Goal: Task Accomplishment & Management: Use online tool/utility

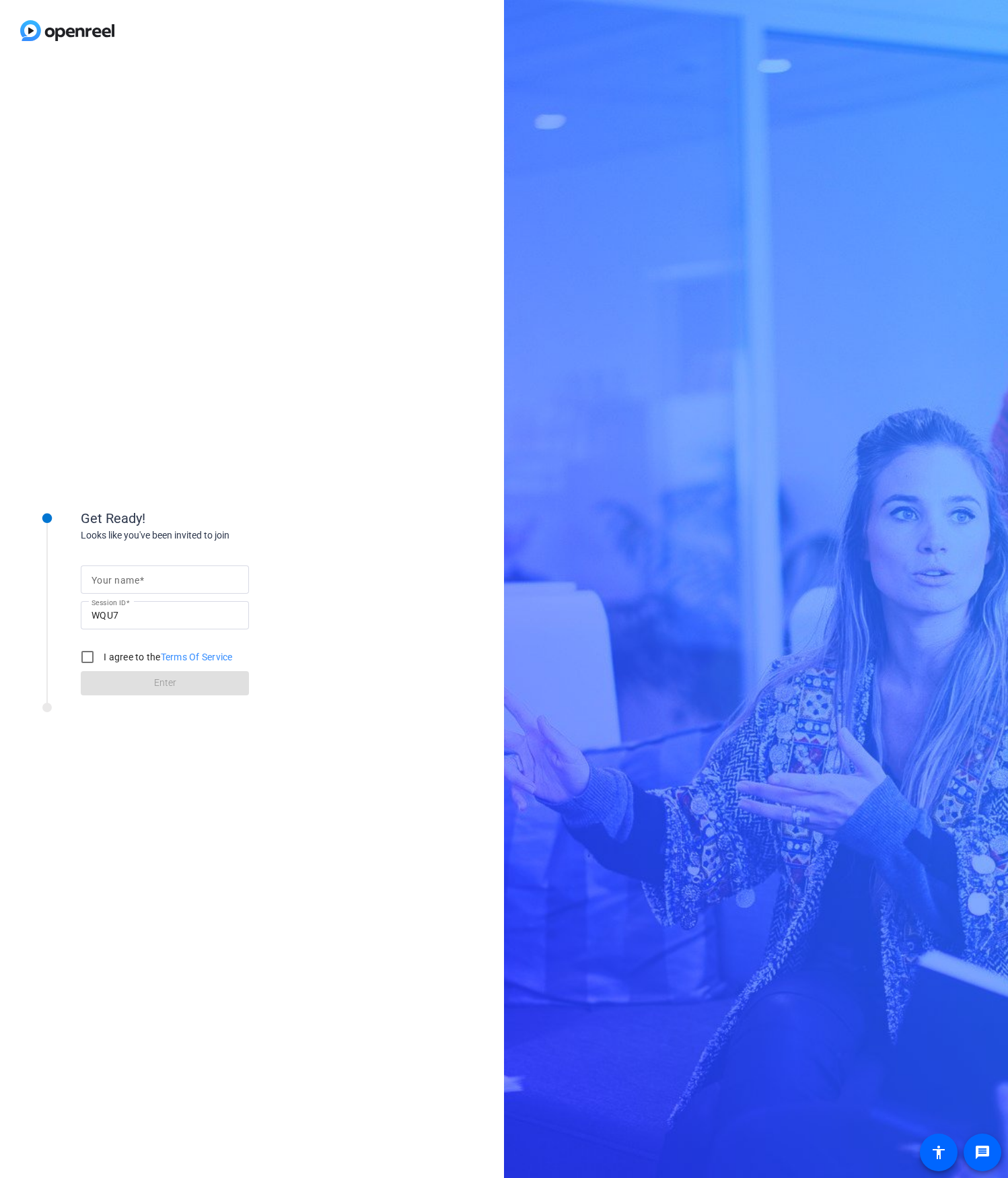
click at [144, 579] on label "Your name" at bounding box center [118, 580] width 53 height 11
click at [144, 579] on input "Your name" at bounding box center [165, 579] width 146 height 16
type input "[PERSON_NAME]"
click at [88, 656] on input "I agree to the Terms Of Service" at bounding box center [87, 657] width 27 height 27
checkbox input "true"
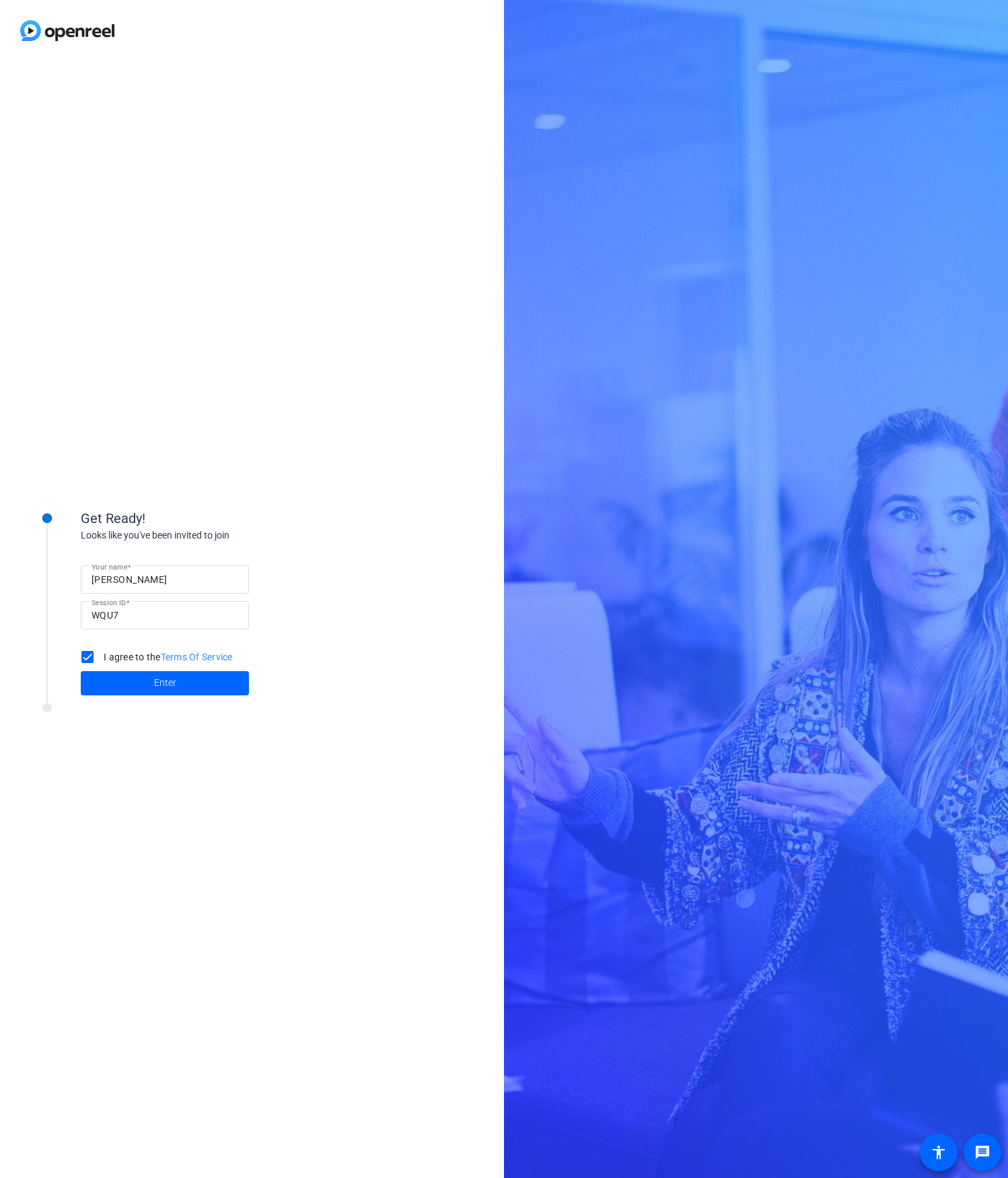
click at [376, 669] on div "Get Ready! Looks like you've been invited to join Your name [PERSON_NAME] Sessi…" at bounding box center [252, 619] width 504 height 1117
click at [173, 687] on span "Enter" at bounding box center [164, 683] width 22 height 14
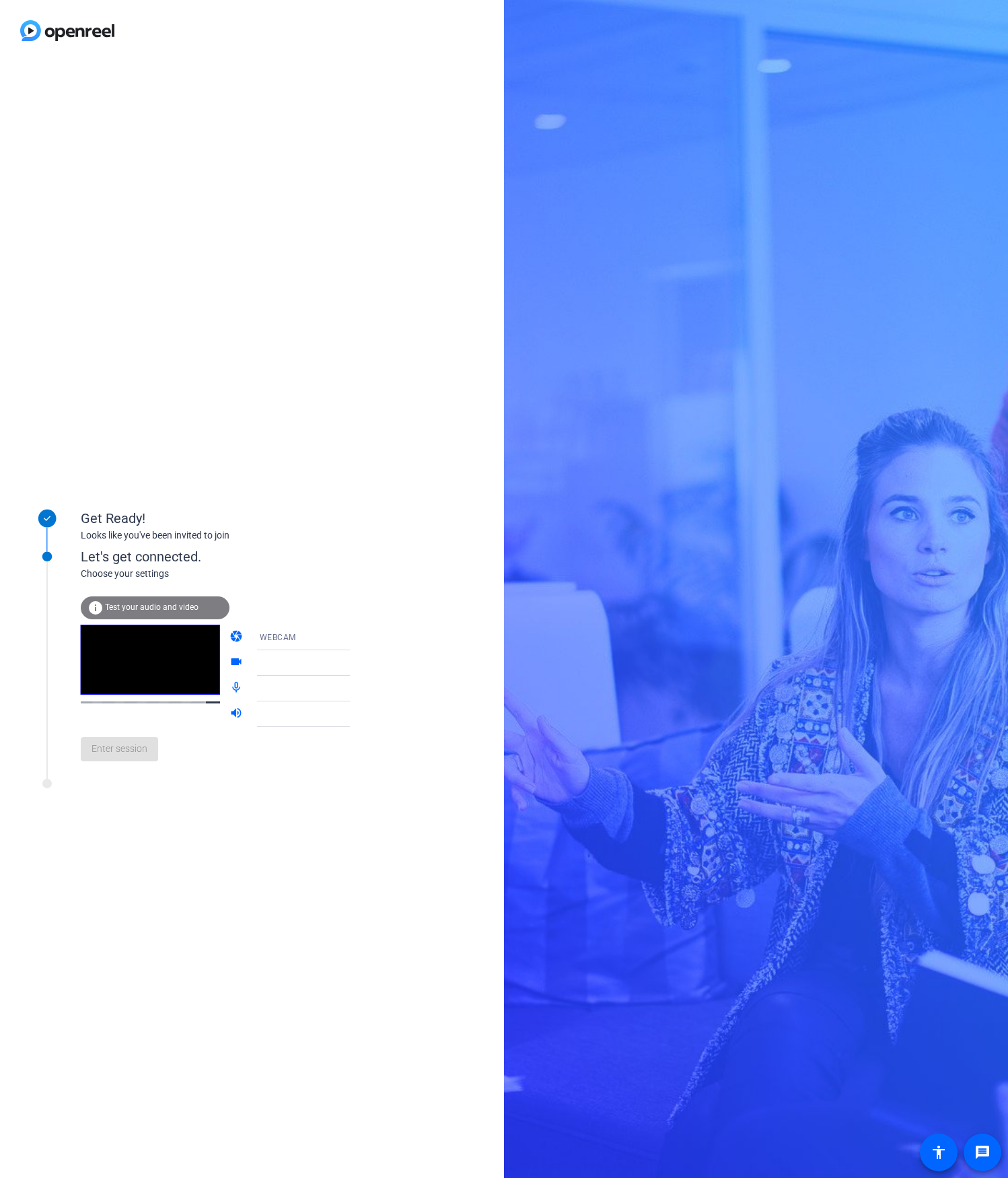
click at [291, 637] on div "WEBCAM" at bounding box center [310, 637] width 101 height 17
click at [264, 665] on span "WEBCAM" at bounding box center [258, 664] width 36 height 16
click at [356, 665] on icon at bounding box center [364, 663] width 16 height 16
click at [299, 689] on span "Microsoft LifeCam VX-5000 (045e:0728)" at bounding box center [292, 697] width 104 height 33
click at [136, 745] on span "Enter session" at bounding box center [120, 748] width 56 height 14
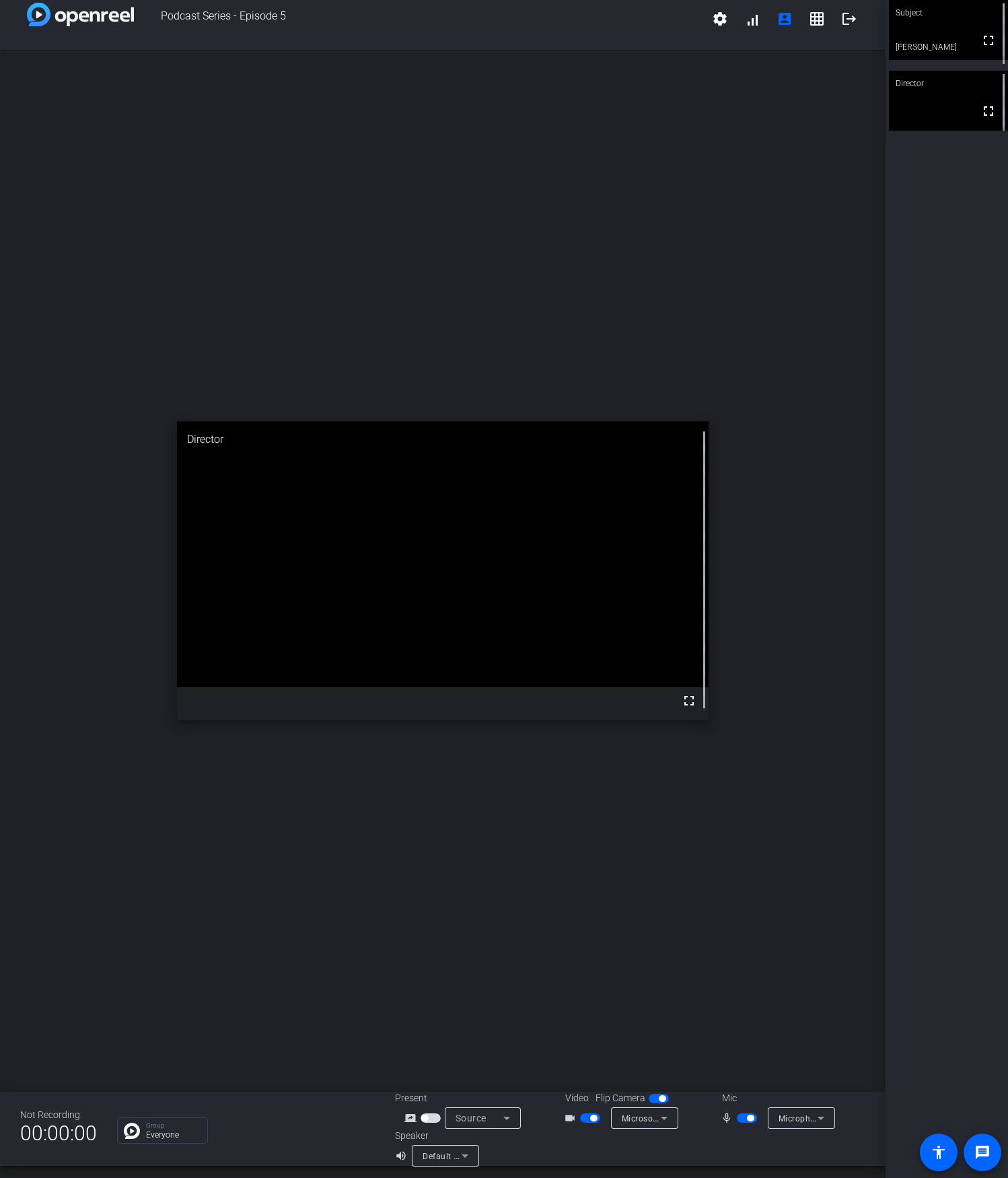
scroll to position [15, 0]
click at [806, 1112] on span "Microphone (2- Microsoft LifeCam VX-5000)" at bounding box center [865, 1114] width 173 height 11
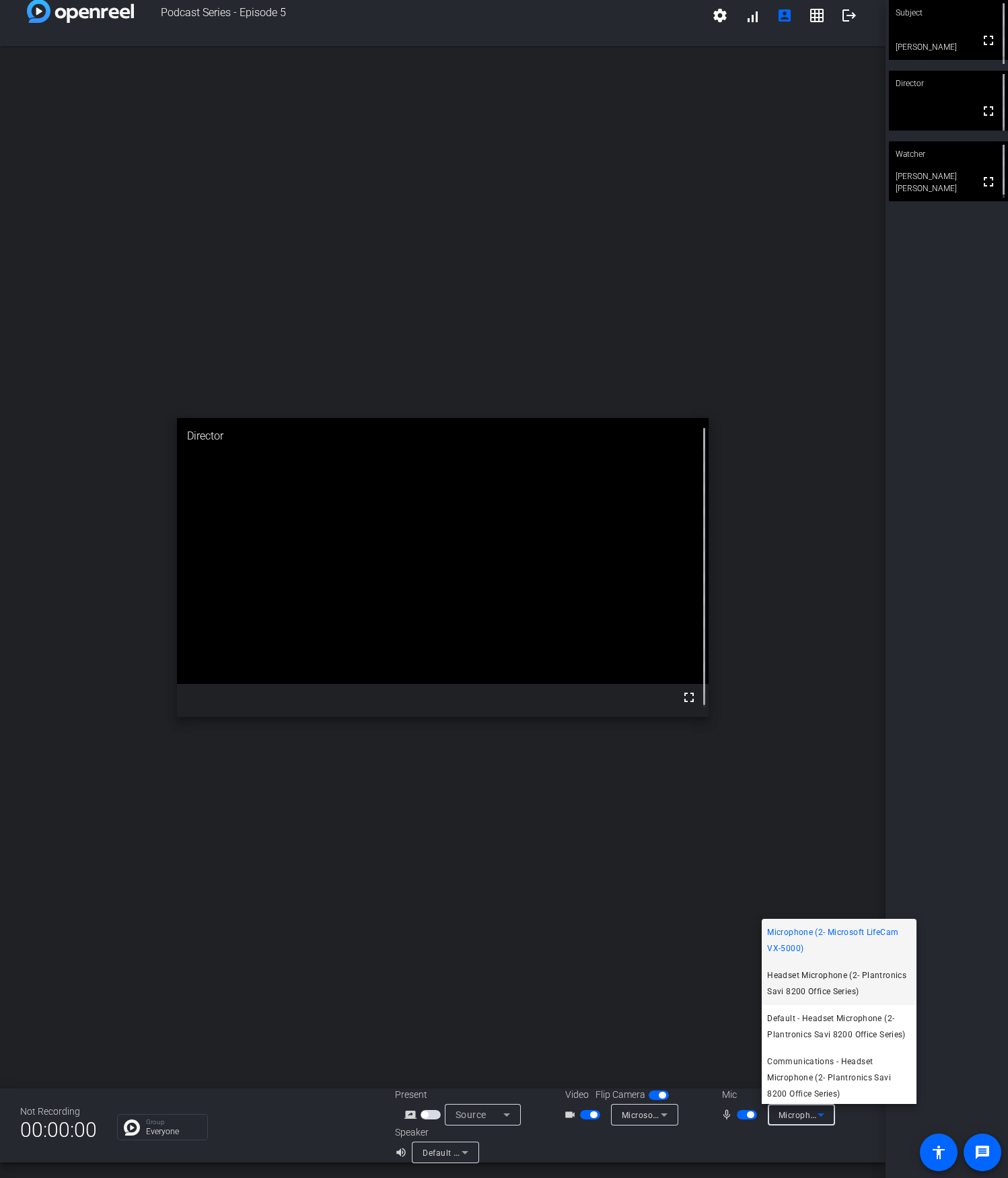
click at [817, 979] on span "Headset Microphone (2- Plantronics Savi 8200 Office Series)" at bounding box center [839, 984] width 144 height 33
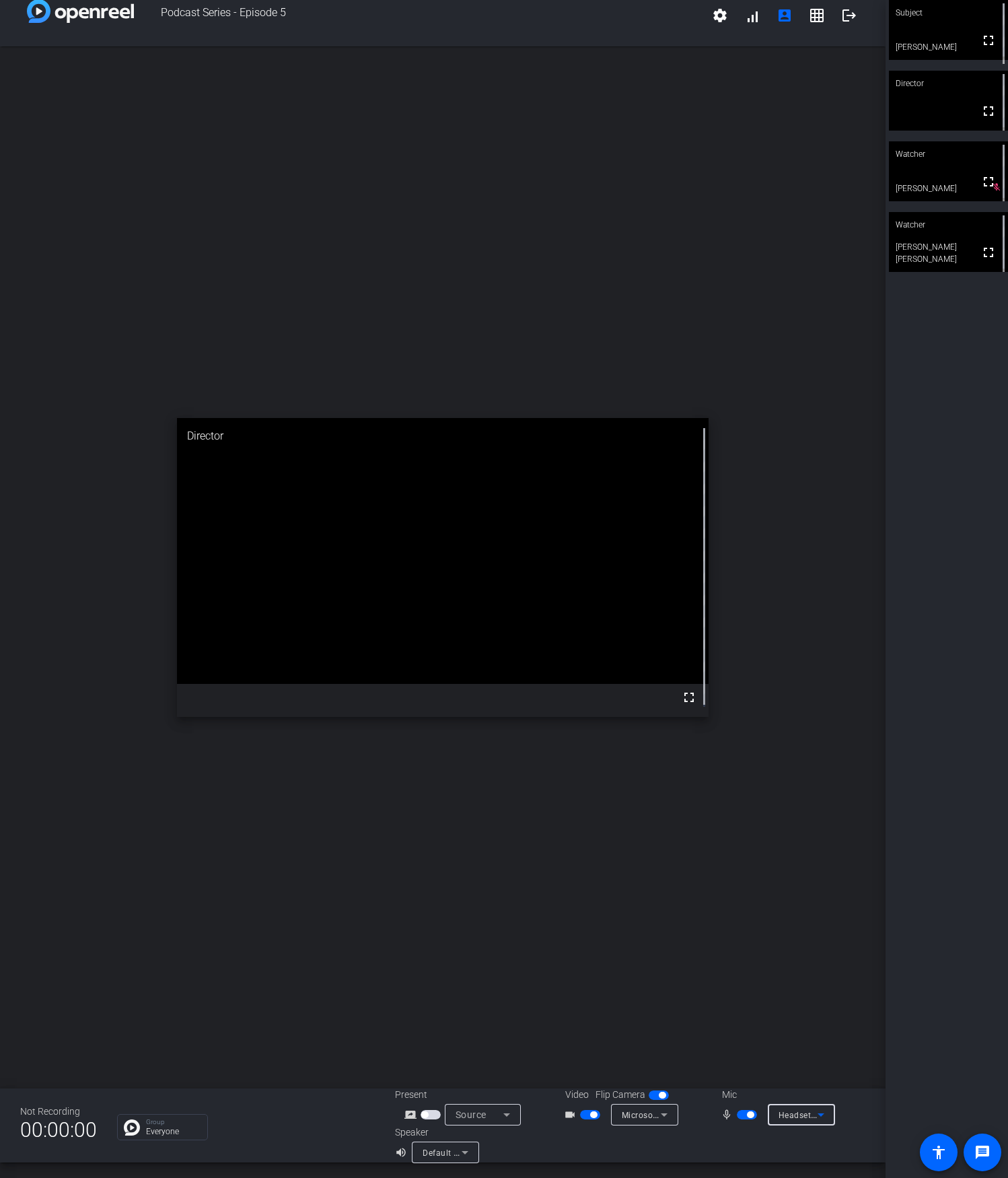
click at [818, 1116] on icon at bounding box center [821, 1115] width 16 height 16
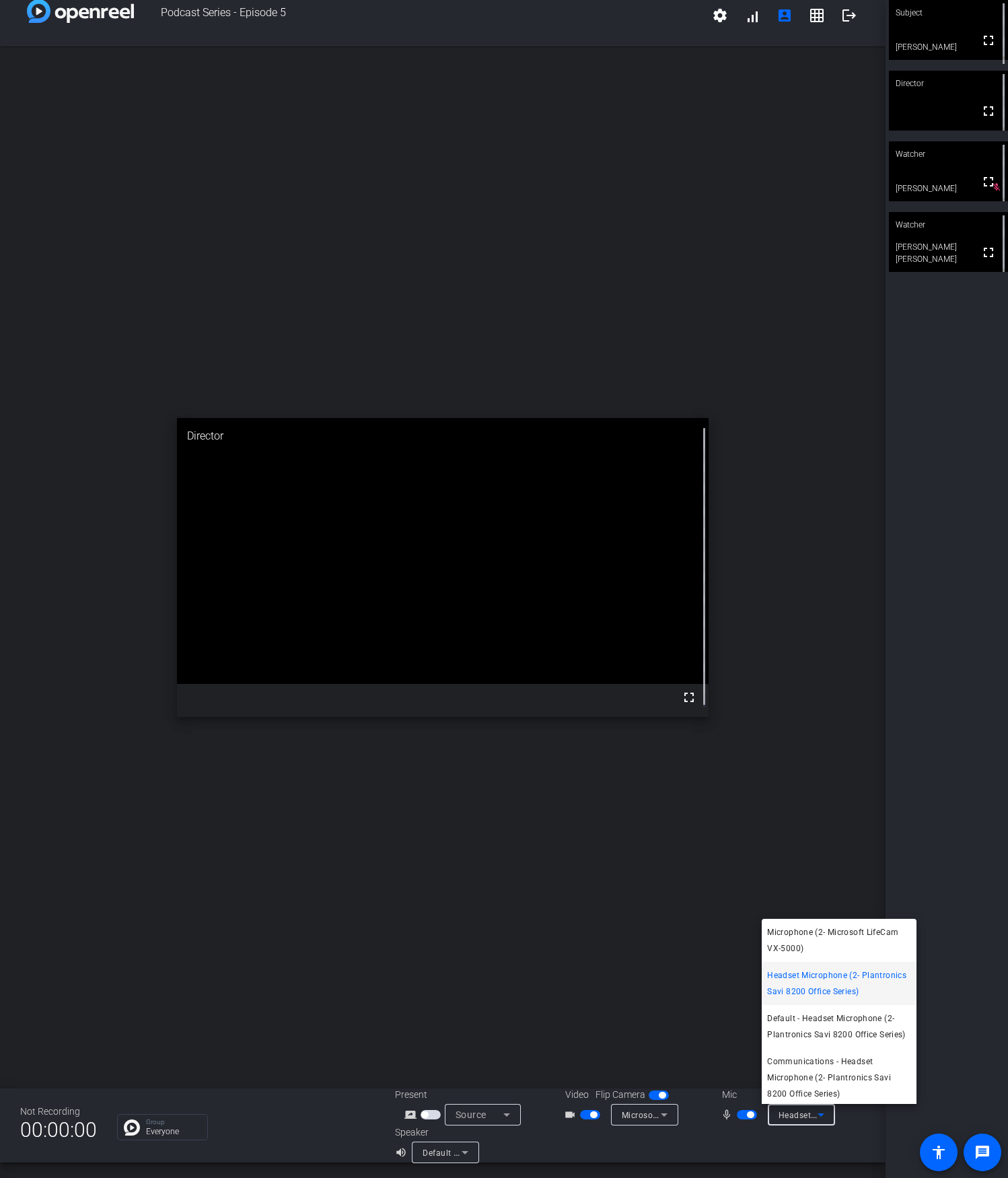
click at [454, 1152] on div at bounding box center [504, 589] width 1008 height 1178
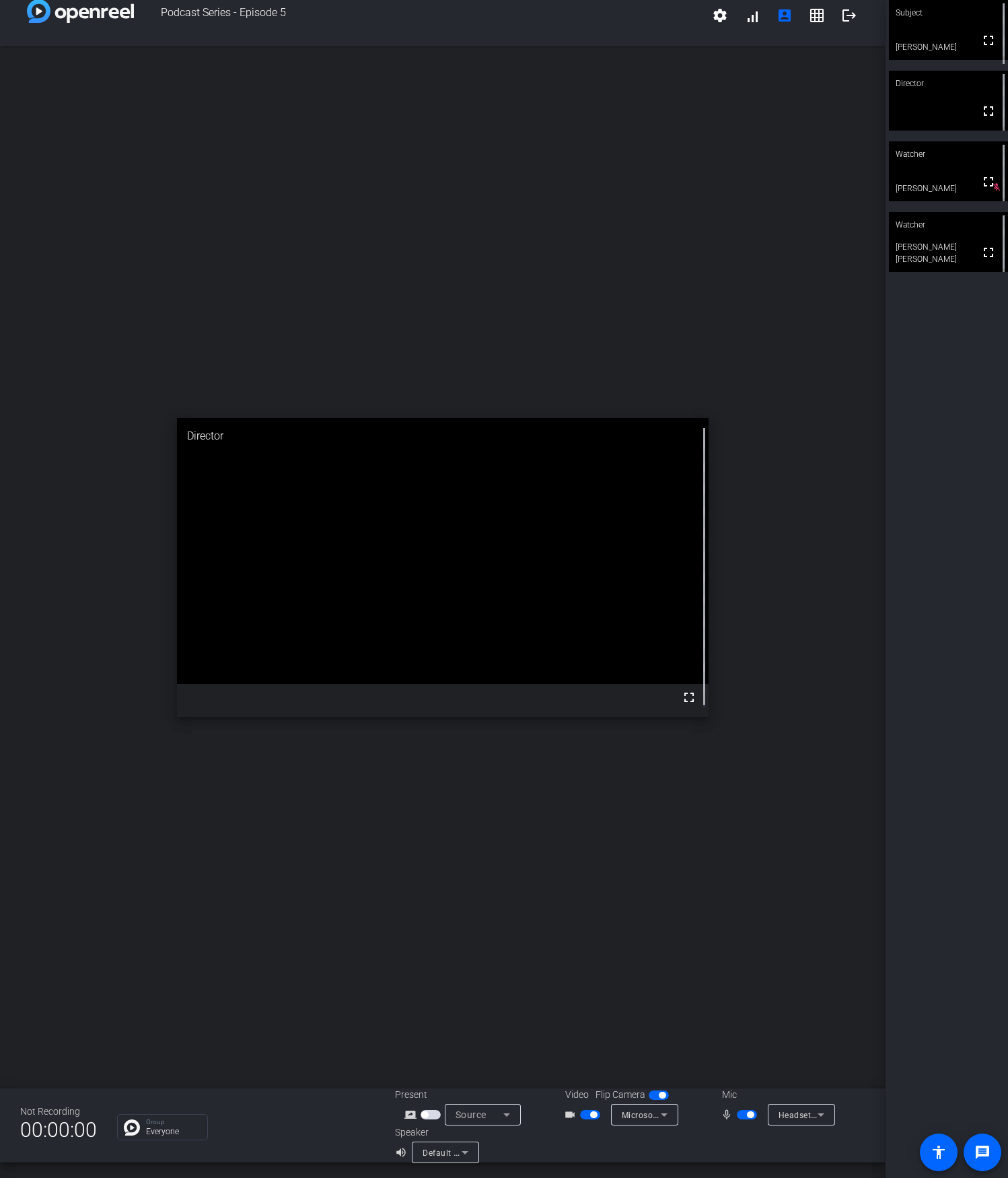
click at [462, 1154] on icon at bounding box center [465, 1153] width 7 height 3
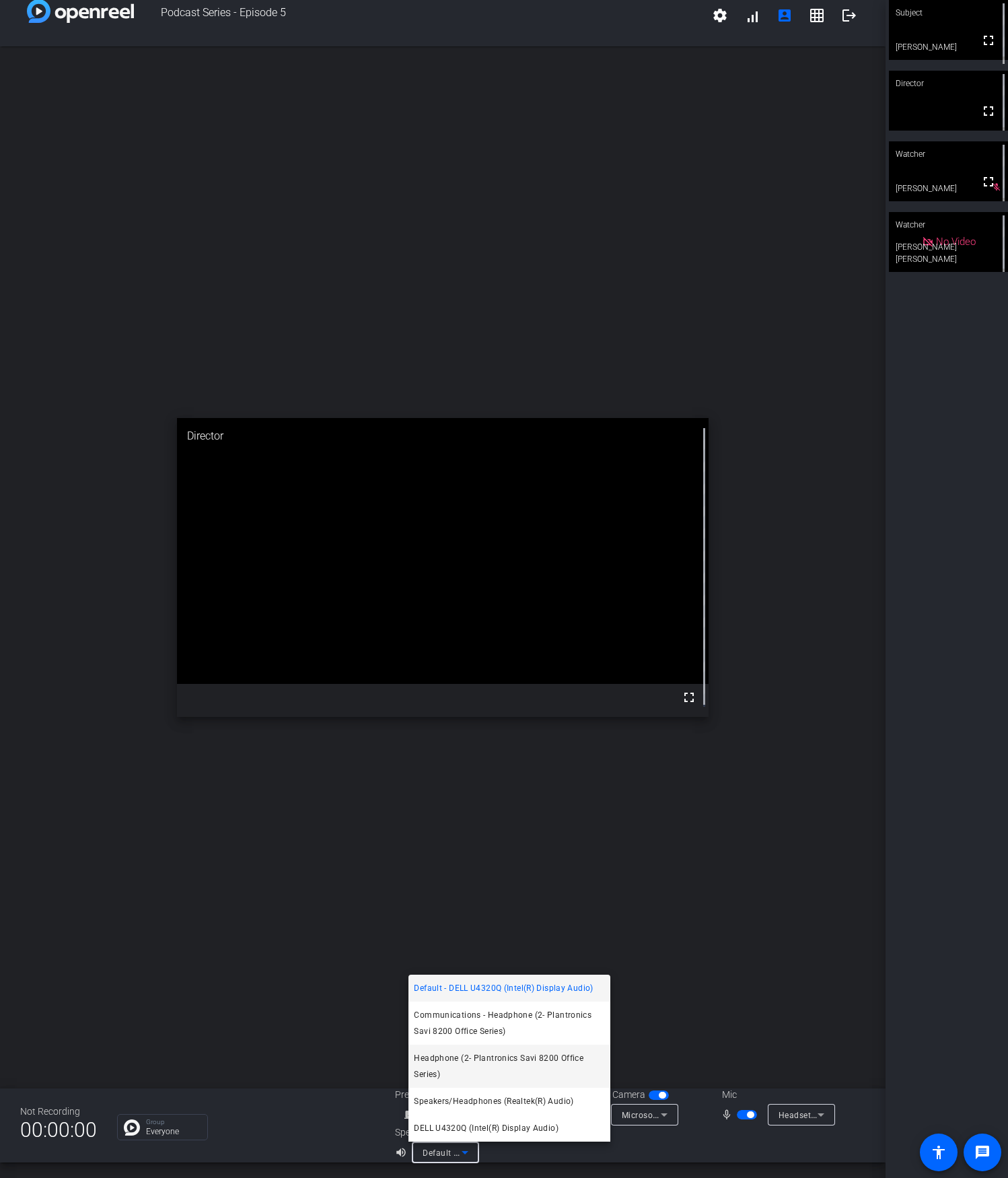
click at [486, 1060] on span "Headphone (2- Plantronics Savi 8200 Office Series)" at bounding box center [509, 1067] width 191 height 33
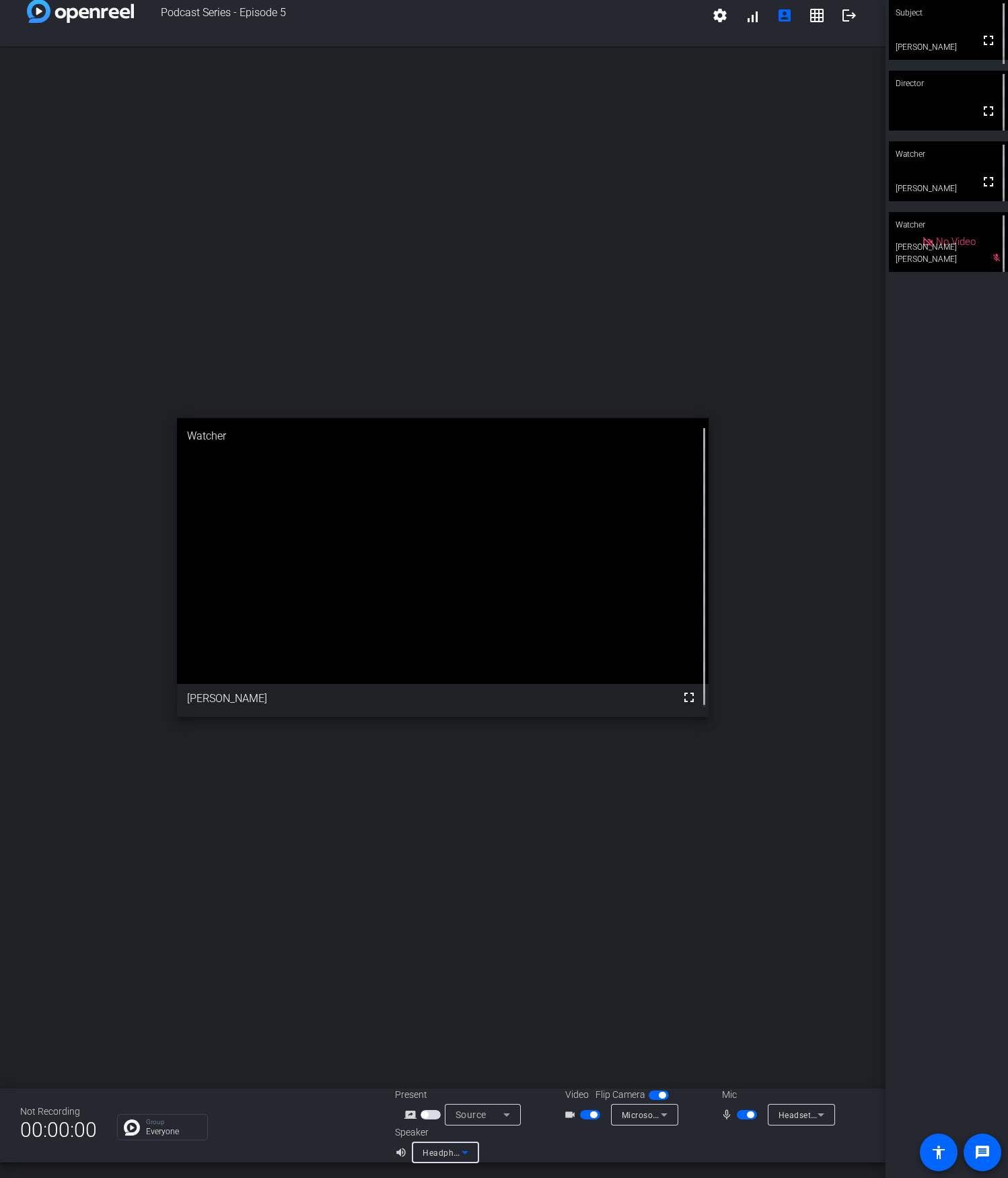
click at [661, 1112] on icon at bounding box center [665, 1115] width 16 height 16
click at [609, 997] on div at bounding box center [504, 589] width 1008 height 1178
